Goal: Task Accomplishment & Management: Manage account settings

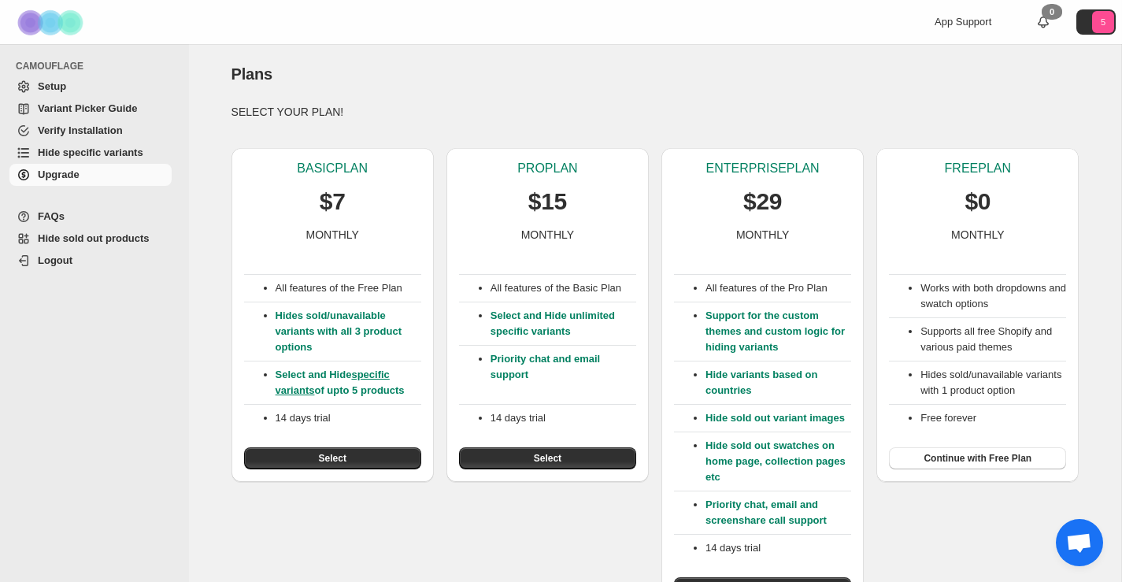
click at [76, 89] on span "Setup" at bounding box center [103, 87] width 131 height 16
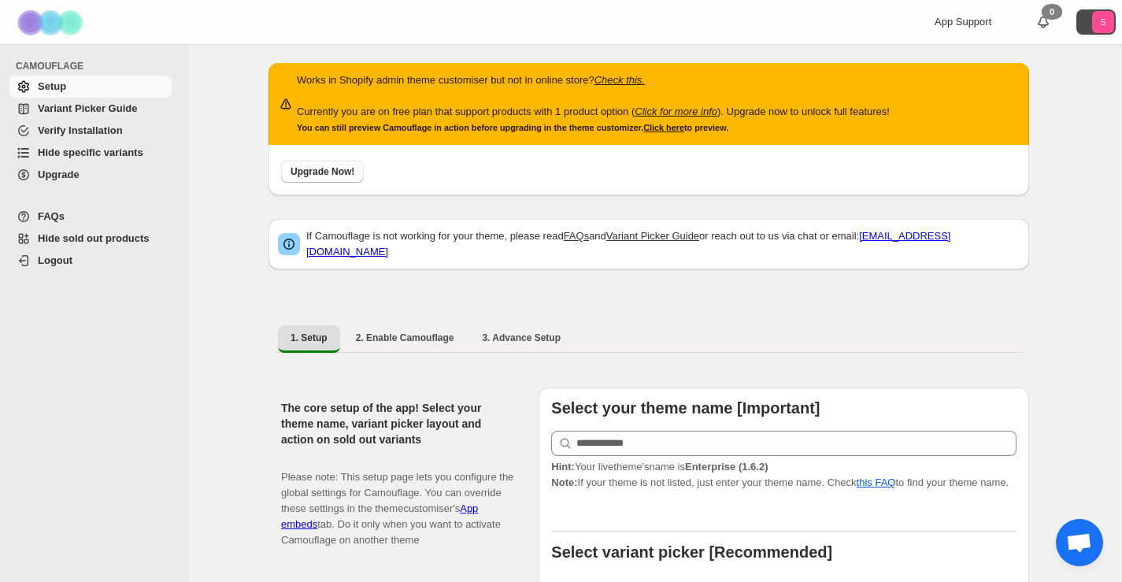
click at [1082, 23] on button "5" at bounding box center [1095, 21] width 39 height 25
click at [1045, 94] on span "Logout" at bounding box center [1075, 93] width 61 height 16
